Goal: Task Accomplishment & Management: Manage account settings

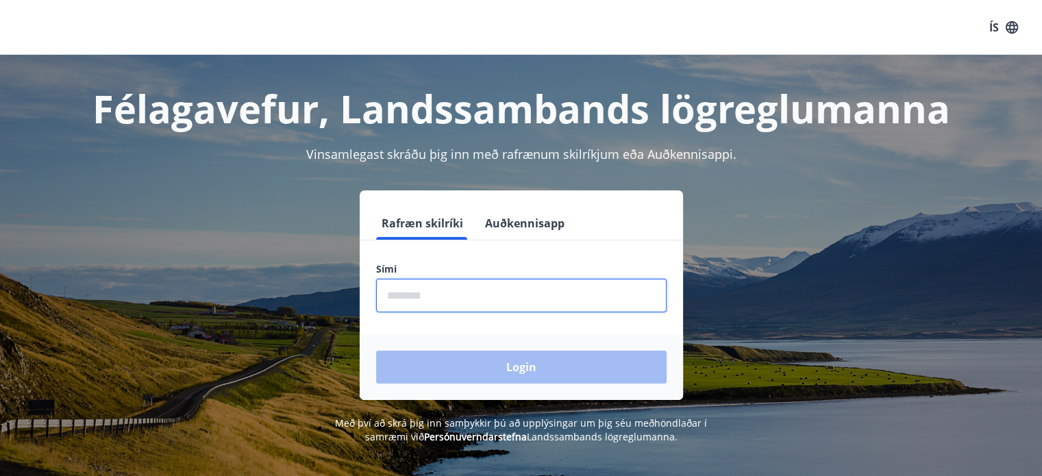
click at [505, 291] on input "phone" at bounding box center [521, 296] width 291 height 34
type input "********"
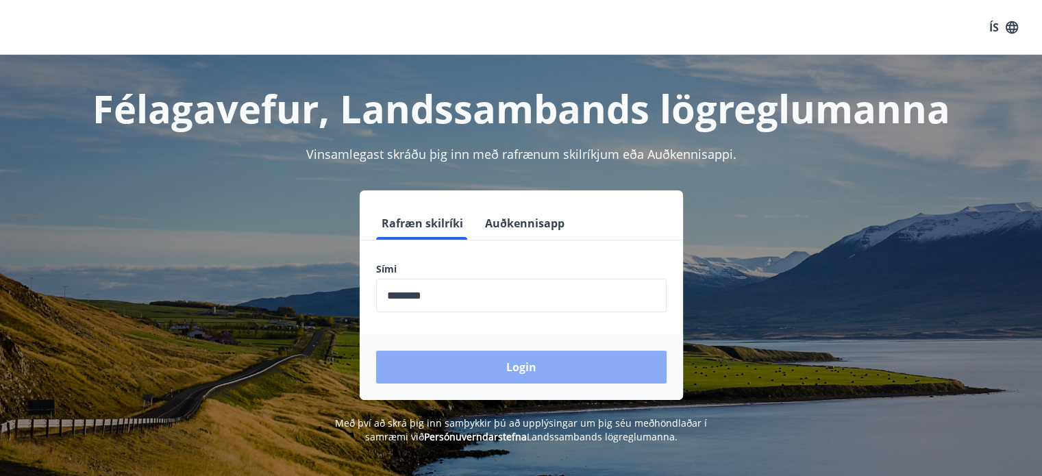
click at [530, 371] on button "Login" at bounding box center [521, 367] width 291 height 33
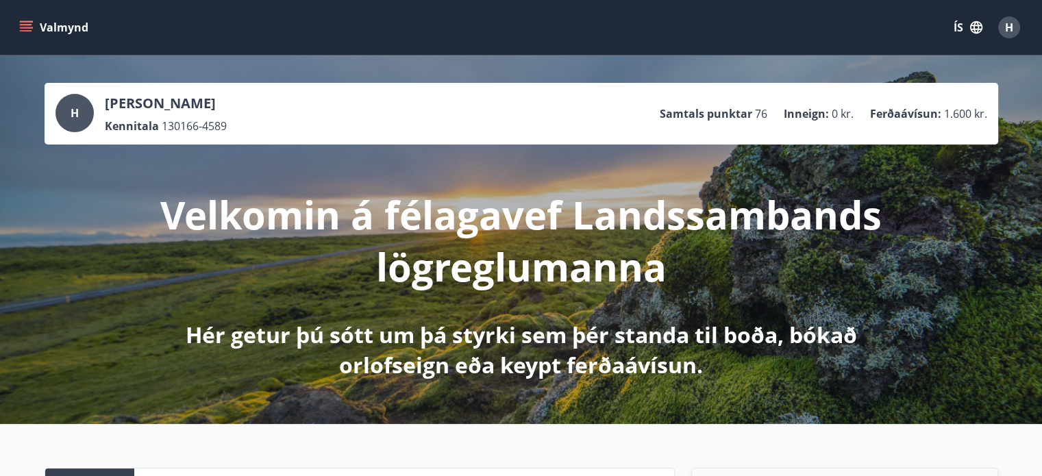
click at [32, 22] on icon "menu" at bounding box center [26, 28] width 14 height 14
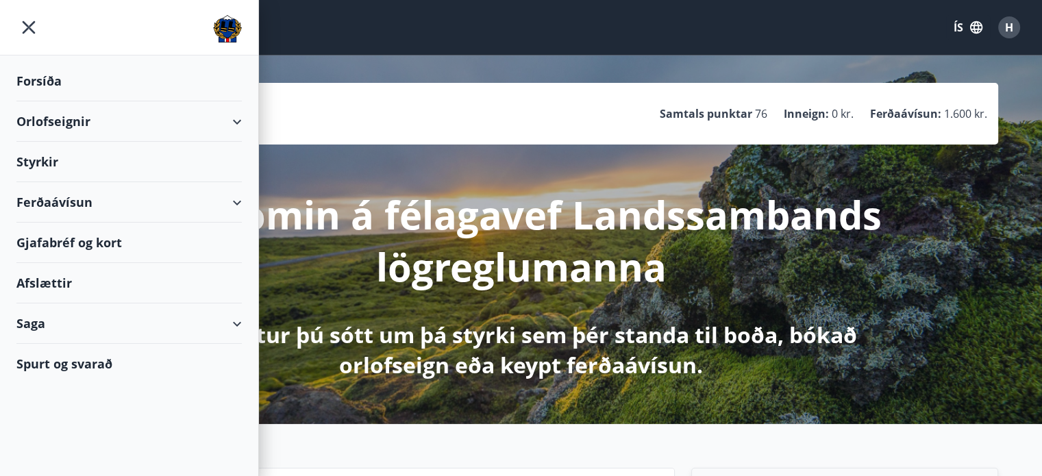
click at [67, 245] on div "Gjafabréf og kort" at bounding box center [128, 243] width 225 height 40
click at [1022, 29] on button "H" at bounding box center [1009, 27] width 33 height 33
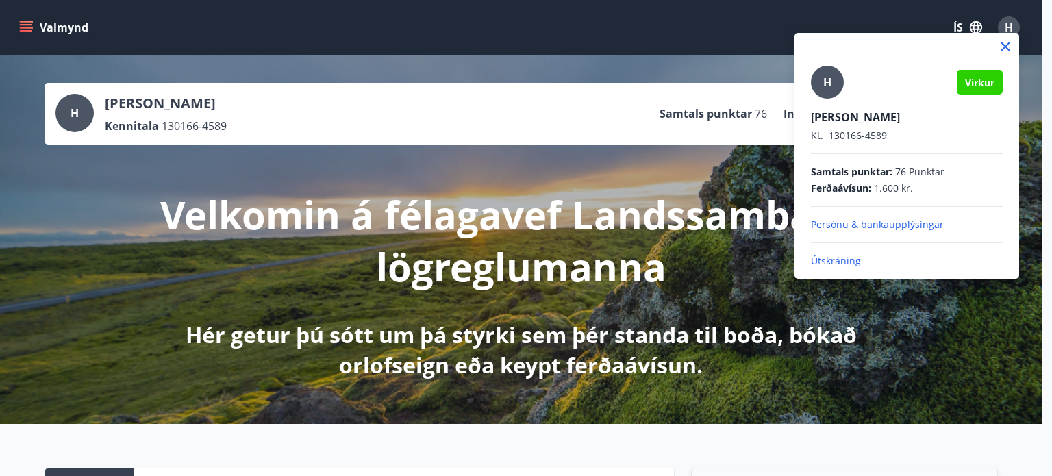
click at [848, 262] on p "Útskráning" at bounding box center [907, 261] width 192 height 14
